Goal: Task Accomplishment & Management: Manage account settings

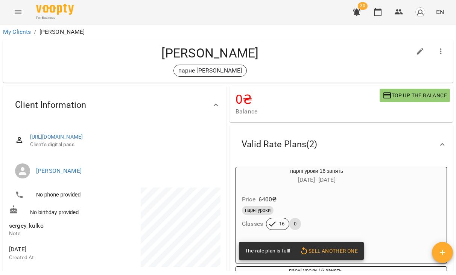
click at [19, 2] on div "For Business 30 EN" at bounding box center [228, 12] width 456 height 24
click at [18, 9] on icon "Menu" at bounding box center [18, 12] width 9 height 9
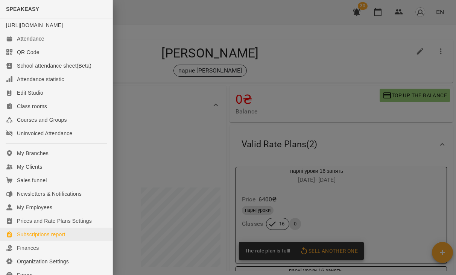
click at [52, 239] on div "Subscriptions report" at bounding box center [41, 235] width 49 height 8
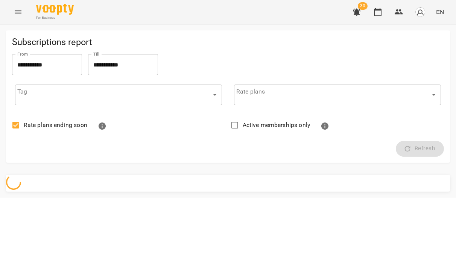
click at [51, 66] on input "**********" at bounding box center [47, 64] width 70 height 21
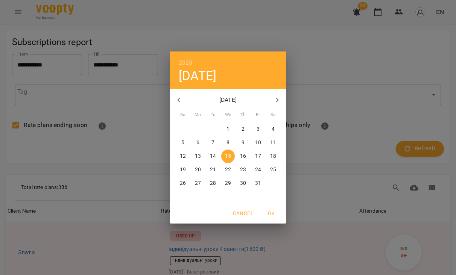
click at [184, 99] on button "button" at bounding box center [179, 100] width 18 height 18
click at [218, 131] on span "2" at bounding box center [213, 130] width 14 height 8
type input "**********"
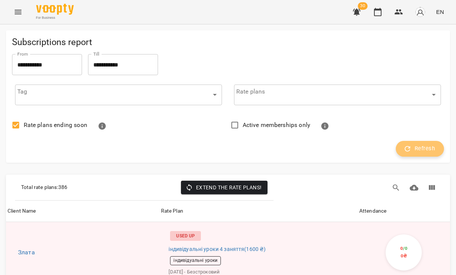
click at [438, 148] on button "Refresh" at bounding box center [420, 149] width 48 height 16
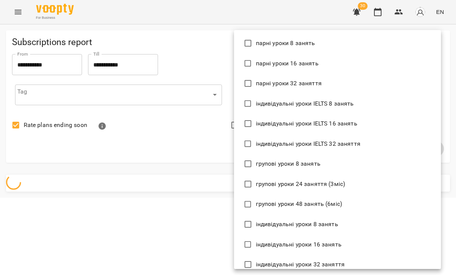
click at [283, 94] on body "**********" at bounding box center [228, 99] width 456 height 198
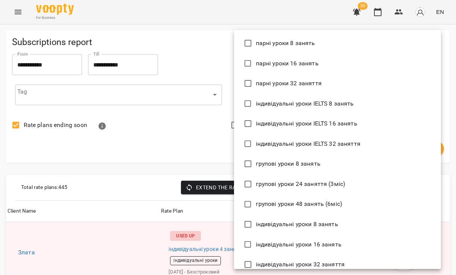
click at [175, 72] on div at bounding box center [228, 137] width 456 height 275
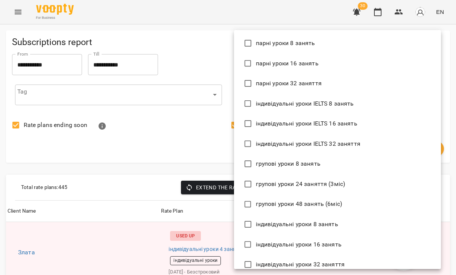
click at [200, 125] on div at bounding box center [228, 137] width 456 height 275
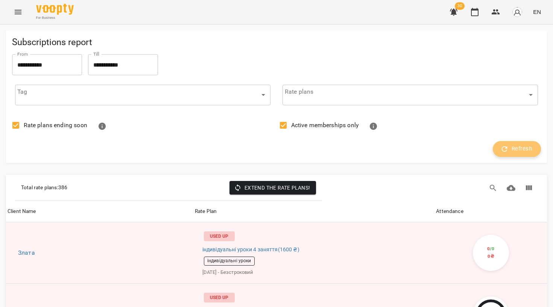
click at [456, 151] on span "Refresh" at bounding box center [517, 149] width 30 height 10
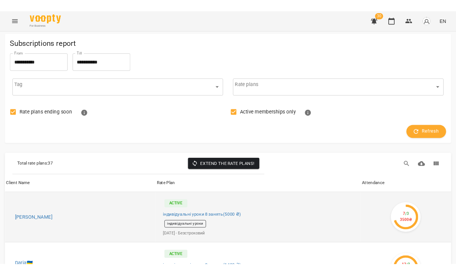
scroll to position [129, 0]
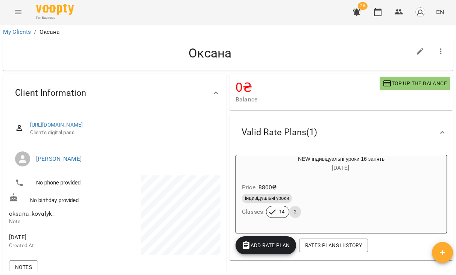
click at [40, 216] on span "oksana_kovalyk_" at bounding box center [61, 214] width 104 height 9
click at [40, 218] on span "oksana_kovalyk_" at bounding box center [32, 213] width 46 height 7
copy span "oksana_kovalyk_"
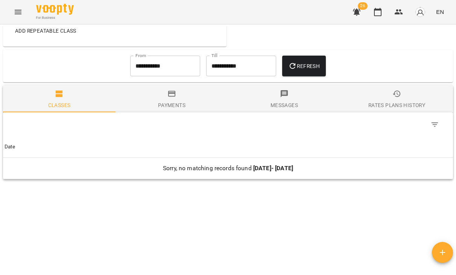
scroll to position [328, 0]
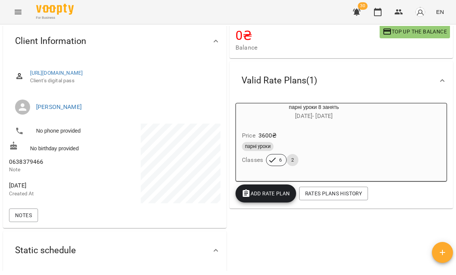
scroll to position [65, 0]
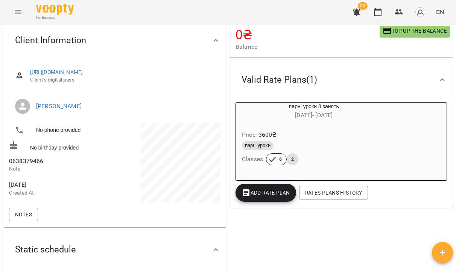
click at [35, 165] on span "0638379466" at bounding box center [26, 161] width 34 height 7
copy span "0638379466"
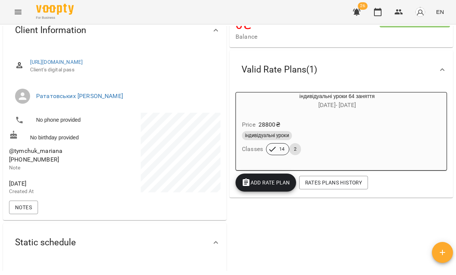
scroll to position [76, 0]
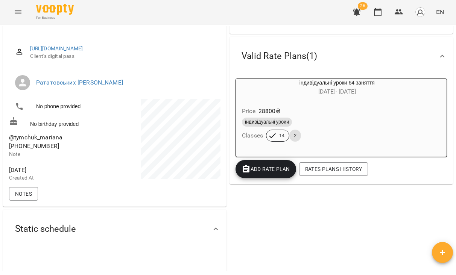
click at [43, 146] on span "@tymchuk_mariana [PHONE_NUMBER]" at bounding box center [35, 142] width 53 height 16
drag, startPoint x: 43, startPoint y: 146, endPoint x: 9, endPoint y: 146, distance: 34.2
click at [9, 146] on span "@tymchuk_mariana [PHONE_NUMBER]" at bounding box center [35, 142] width 53 height 16
copy span "@"
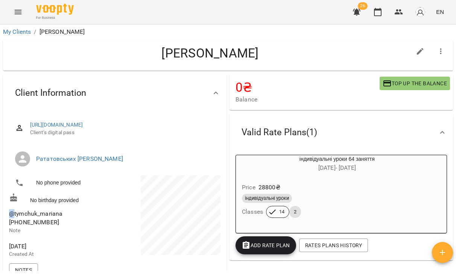
scroll to position [0, 0]
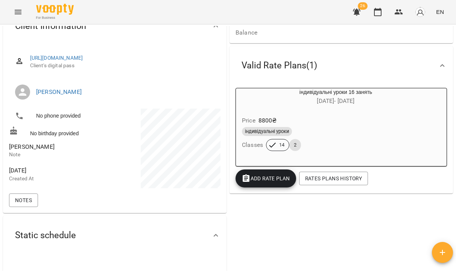
scroll to position [70, 0]
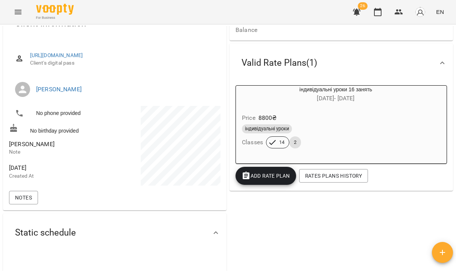
click at [43, 148] on span "[PERSON_NAME]" at bounding box center [32, 144] width 46 height 7
click at [43, 148] on span "Oksana Kalinchenko" at bounding box center [32, 144] width 46 height 7
copy span "Oksana Kalinchenko"
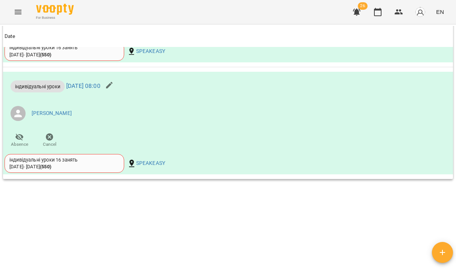
scroll to position [531, 0]
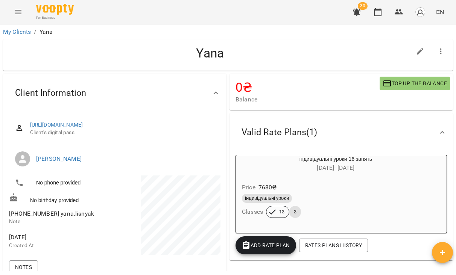
click at [57, 218] on span "+48734649561 yana.lisnyak" at bounding box center [51, 213] width 85 height 7
drag, startPoint x: 57, startPoint y: 218, endPoint x: 72, endPoint y: 218, distance: 15.1
click at [72, 218] on span "+48734649561 yana.lisnyak" at bounding box center [51, 213] width 85 height 7
copy span "yana.lisnyak"
click at [32, 218] on span "+48734649561 yana.lisnyak" at bounding box center [51, 213] width 85 height 7
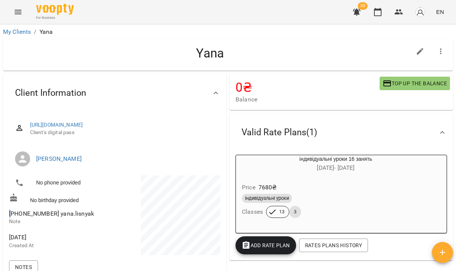
drag, startPoint x: 32, startPoint y: 221, endPoint x: 5, endPoint y: 221, distance: 27.1
click at [5, 221] on div "https://www.voopty.com.ua/client/6750342719d16dc9634a4b0a/68b093d0243f338540943…" at bounding box center [115, 197] width 224 height 168
copy span "+"
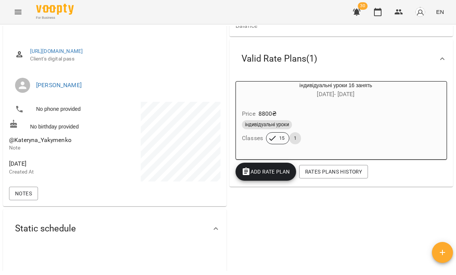
scroll to position [75, 0]
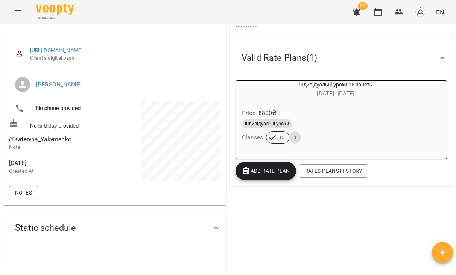
click at [63, 143] on span "@Kateryna_Yakymenko" at bounding box center [40, 139] width 62 height 7
copy span "@Kateryna_Yakymenko"
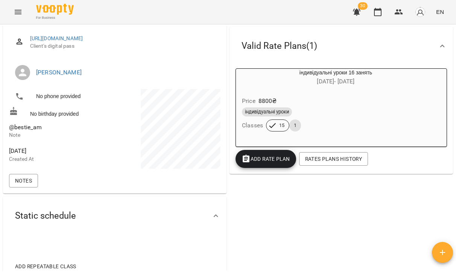
scroll to position [87, 0]
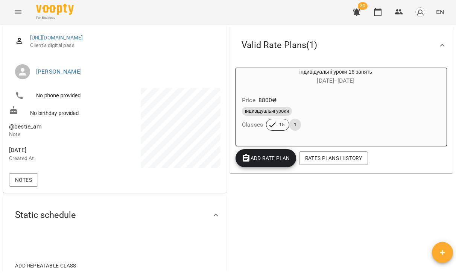
click at [26, 130] on span "@bestie_am" at bounding box center [25, 126] width 33 height 7
copy span "@bestie_am"
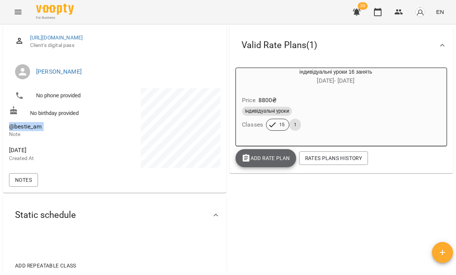
click at [278, 160] on span "Add Rate plan" at bounding box center [266, 158] width 49 height 9
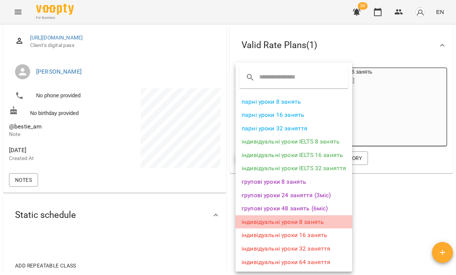
click at [281, 219] on li "індивідуальні уроки 8 занять" at bounding box center [294, 223] width 117 height 14
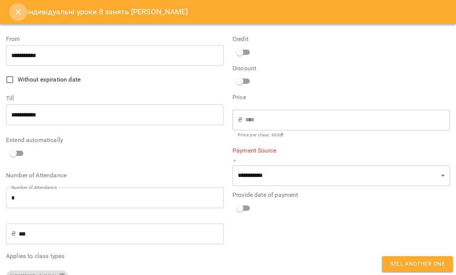
click at [16, 18] on button "Close" at bounding box center [18, 12] width 18 height 18
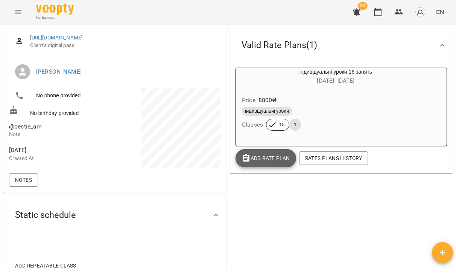
click at [282, 159] on span "Add Rate plan" at bounding box center [266, 158] width 49 height 9
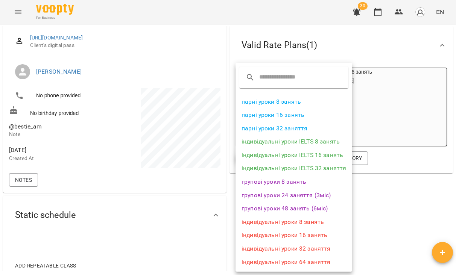
click at [283, 234] on li "індивідуальні уроки 16 занять" at bounding box center [294, 236] width 117 height 14
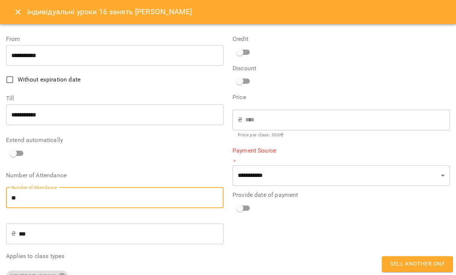
click at [52, 199] on input "**" at bounding box center [115, 198] width 218 height 21
click at [46, 195] on input "**" at bounding box center [115, 198] width 218 height 21
type input "*"
type input "****"
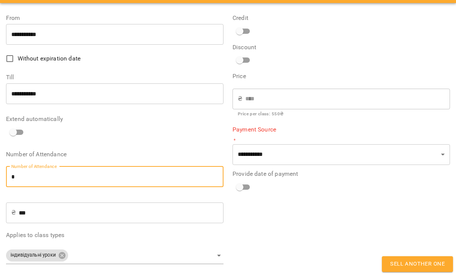
scroll to position [21, 0]
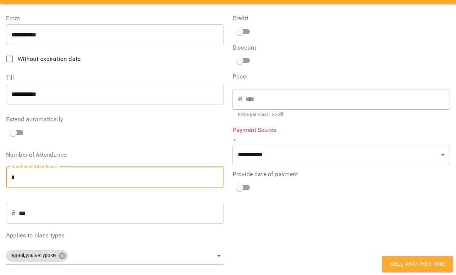
type input "*"
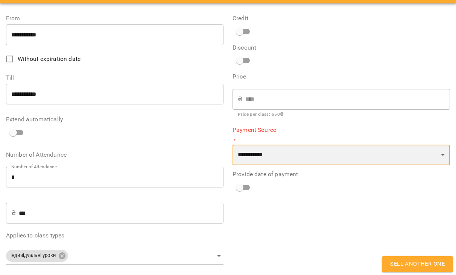
select select "****"
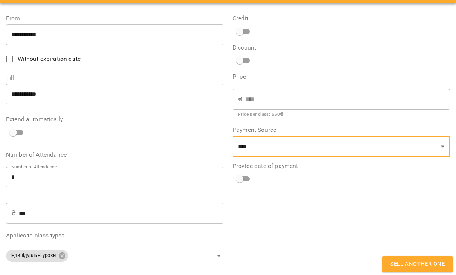
click at [393, 260] on button "Sell another one" at bounding box center [417, 265] width 71 height 16
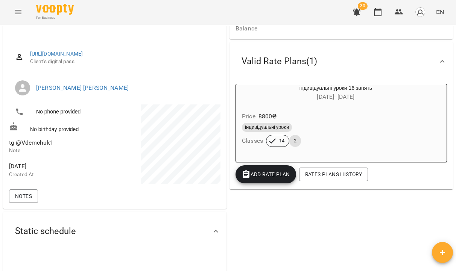
scroll to position [76, 0]
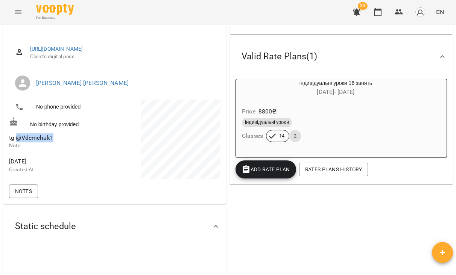
drag, startPoint x: 17, startPoint y: 146, endPoint x: 63, endPoint y: 146, distance: 45.5
click at [63, 143] on span "tg @Vdemchuk1" at bounding box center [61, 138] width 104 height 9
copy span "@Vdemchuk1"
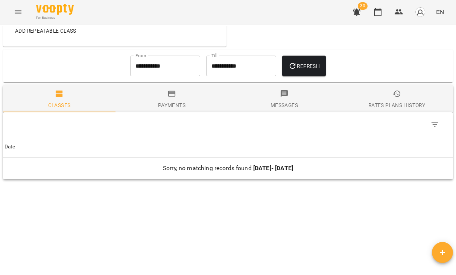
scroll to position [326, 0]
click at [163, 67] on input "**********" at bounding box center [165, 66] width 70 height 21
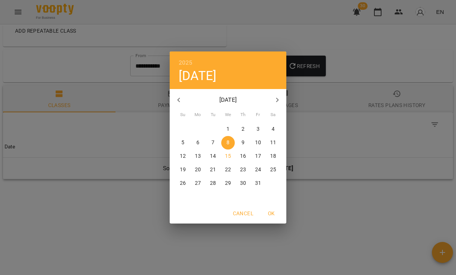
click at [386, 3] on div "2025 Wed, Oct [DATE] Mo Tu We Th Fr Sa 28 29 30 1 2 3 4 5 6 7 8 9 10 11 12 13 1…" at bounding box center [228, 137] width 456 height 275
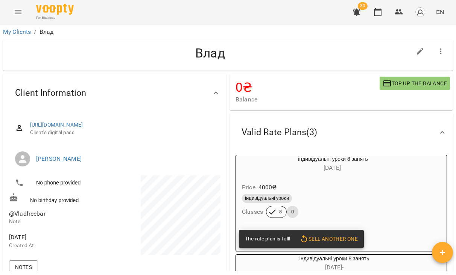
click at [22, 218] on span "@Vladfreebar" at bounding box center [27, 213] width 37 height 7
copy span "@Vladfreebar"
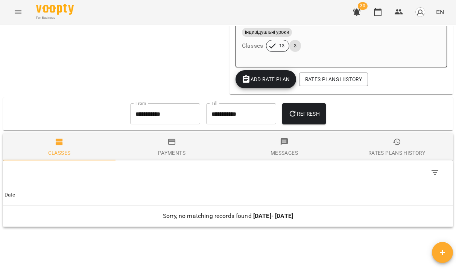
scroll to position [354, 0]
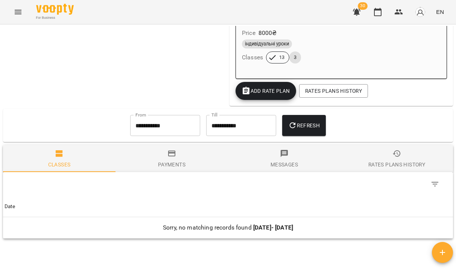
click at [154, 132] on input "**********" at bounding box center [165, 125] width 70 height 21
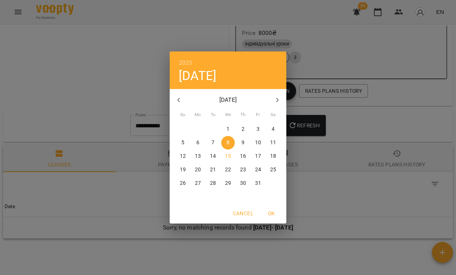
click at [178, 96] on icon "button" at bounding box center [178, 100] width 9 height 9
click at [201, 133] on span "1" at bounding box center [198, 130] width 14 height 8
type input "**********"
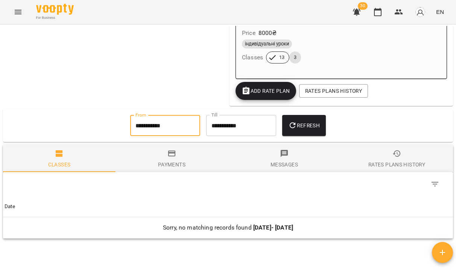
click at [325, 121] on button "Refresh" at bounding box center [304, 125] width 44 height 21
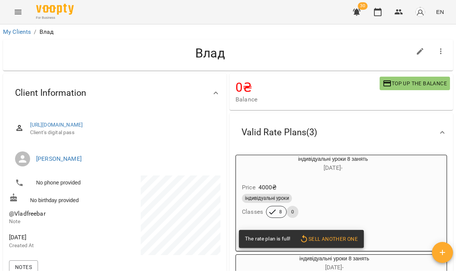
scroll to position [0, 0]
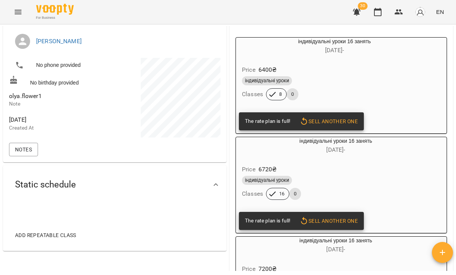
scroll to position [14, 0]
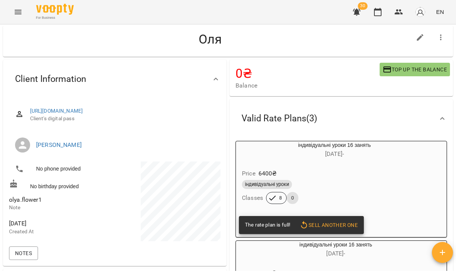
click at [418, 40] on icon "button" at bounding box center [420, 37] width 7 height 7
select select "**"
click at [423, 39] on icon "button" at bounding box center [420, 37] width 9 height 9
select select "**"
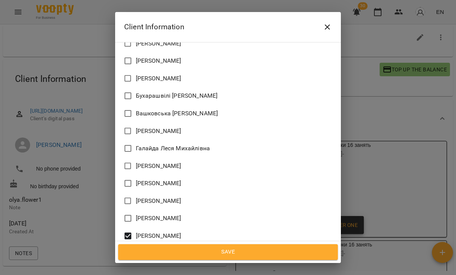
click at [152, 232] on span "Данилюк Назар Ігорович" at bounding box center [159, 236] width 46 height 9
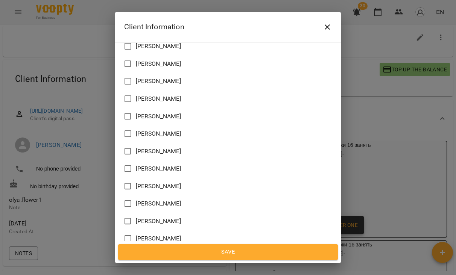
scroll to position [585, 0]
click at [146, 217] on span "Коржицька Лілія Андріївна" at bounding box center [159, 221] width 46 height 9
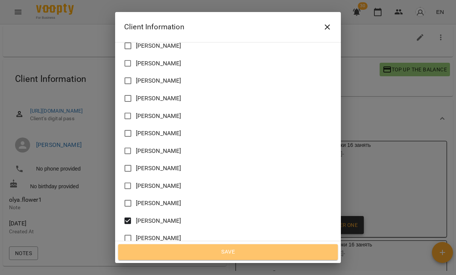
click at [169, 248] on span "Save" at bounding box center [227, 253] width 203 height 10
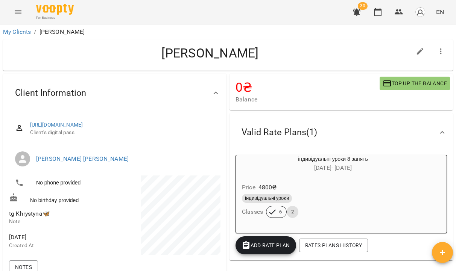
scroll to position [52, 0]
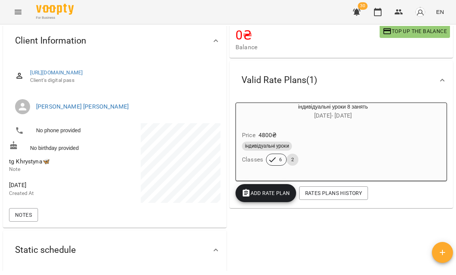
click at [28, 166] on span "tg Khrystyna🦋" at bounding box center [61, 161] width 104 height 9
click at [35, 165] on span "tg Khrystyna🦋" at bounding box center [29, 161] width 41 height 7
drag, startPoint x: 35, startPoint y: 166, endPoint x: 52, endPoint y: 166, distance: 16.6
click at [52, 166] on span "tg Khrystyna🦋" at bounding box center [61, 161] width 104 height 9
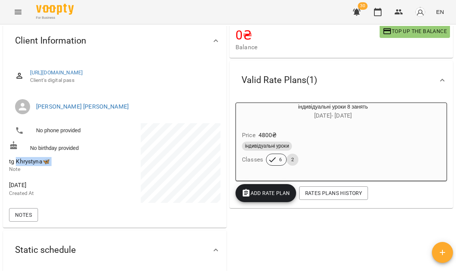
copy span "Khrystyna🦋"
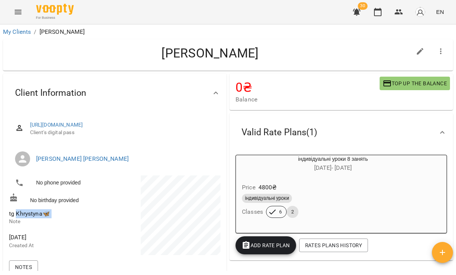
scroll to position [0, 0]
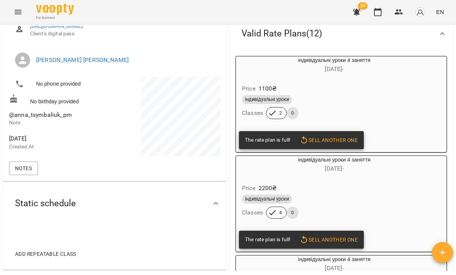
scroll to position [87, 0]
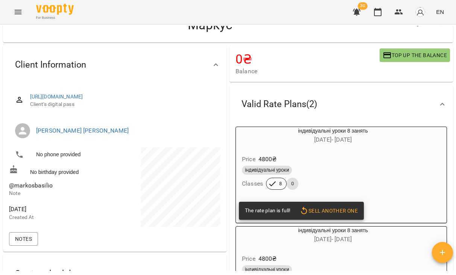
scroll to position [30, 0]
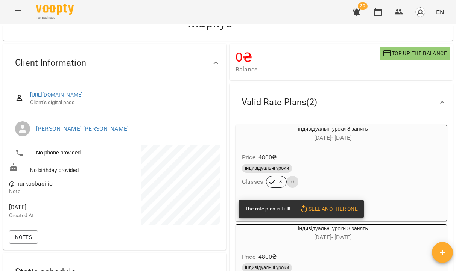
click at [38, 187] on span "@markosbasilio" at bounding box center [31, 183] width 44 height 7
copy span "@markosbasilio"
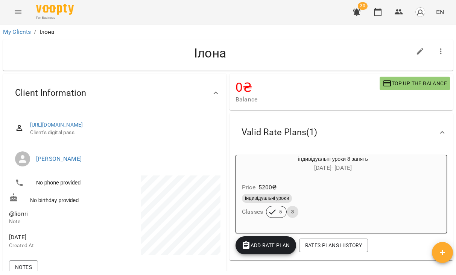
click at [23, 218] on span "@lionri" at bounding box center [18, 213] width 19 height 7
copy span "@lionri"
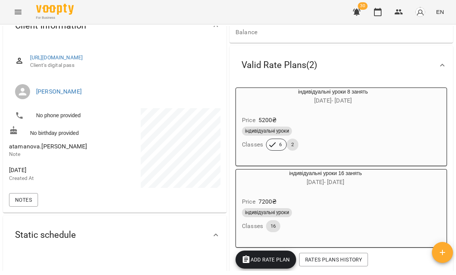
scroll to position [40, 0]
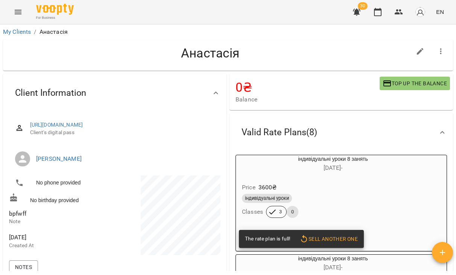
click at [17, 218] on span "bpfwff" at bounding box center [17, 213] width 17 height 7
copy span "bpfwff"
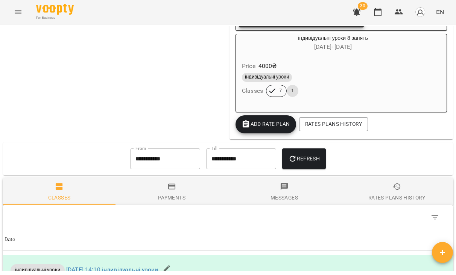
scroll to position [811, 0]
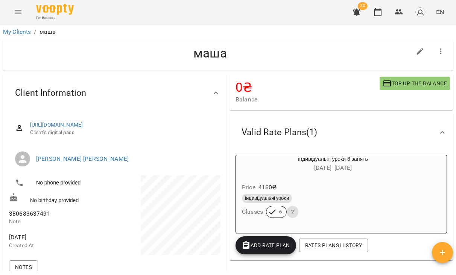
click at [34, 218] on span "380683637491" at bounding box center [29, 213] width 41 height 7
copy span "380683637491"
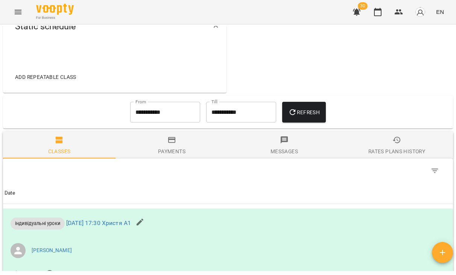
scroll to position [295, 0]
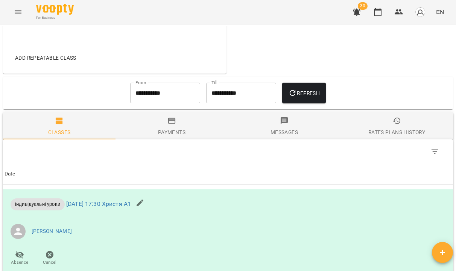
click at [169, 104] on input "**********" at bounding box center [165, 93] width 70 height 21
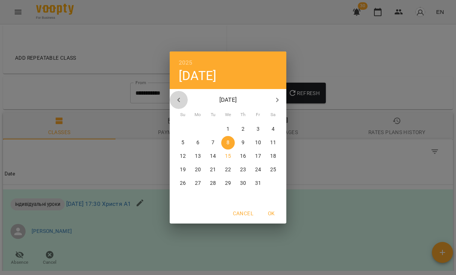
click at [182, 103] on icon "button" at bounding box center [178, 100] width 9 height 9
click at [220, 155] on div "12" at bounding box center [212, 157] width 15 height 14
type input "**********"
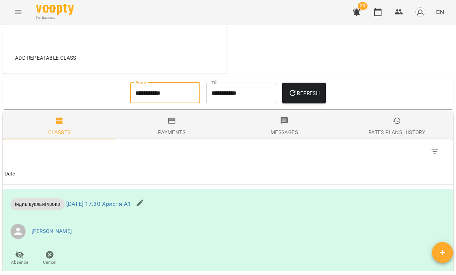
click at [300, 104] on button "Refresh" at bounding box center [304, 93] width 44 height 21
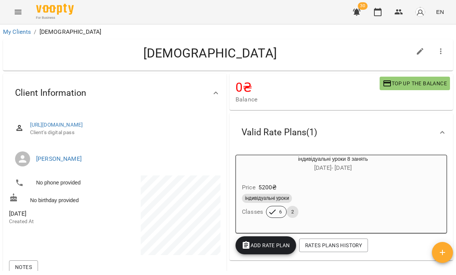
scroll to position [246, 0]
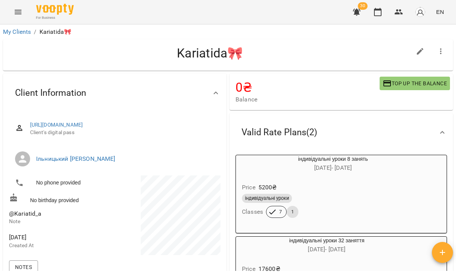
click at [20, 218] on span "@Kariatid_a" at bounding box center [25, 213] width 33 height 7
copy span "@Kariatid_a"
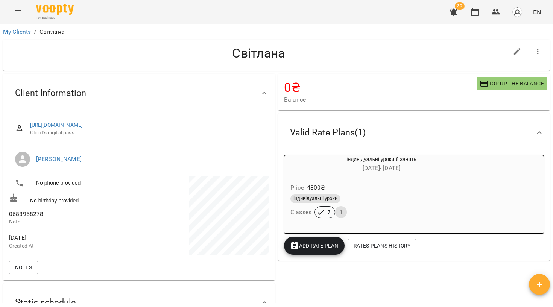
click at [29, 215] on span "0683958278" at bounding box center [26, 213] width 34 height 7
copy span "0683958278"
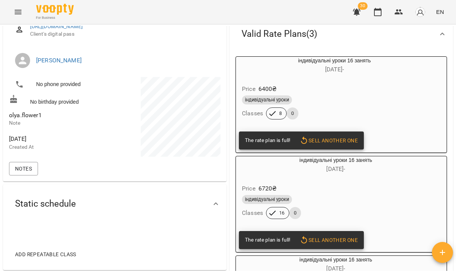
scroll to position [83, 0]
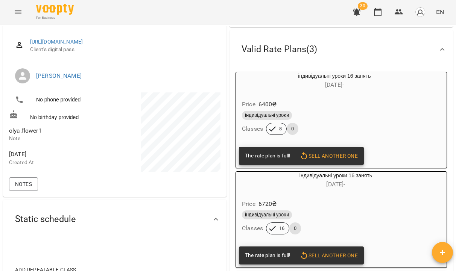
click at [34, 134] on span "olya.flower1" at bounding box center [25, 130] width 33 height 7
copy span "olya.flower1"
